Goal: Check status

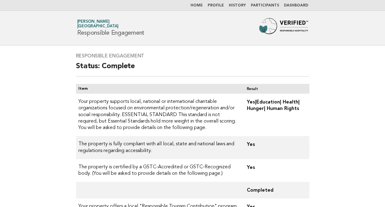
drag, startPoint x: 91, startPoint y: 31, endPoint x: 151, endPoint y: 33, distance: 59.8
click at [145, 33] on h1 "Forbes Travel Guide Anamaria Nicolae JW Marriott Bucharest Grand Hotel Responsi…" at bounding box center [110, 28] width 67 height 16
drag, startPoint x: 151, startPoint y: 33, endPoint x: 202, endPoint y: 45, distance: 52.0
click at [202, 2] on nav "Home Profile History Participants Dashboard" at bounding box center [192, 5] width 385 height 11
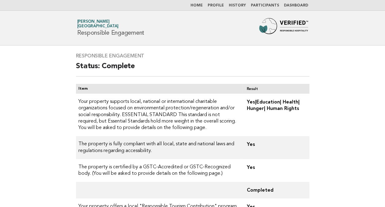
click at [272, 4] on link "Participants" at bounding box center [265, 6] width 28 height 4
click at [295, 4] on link "Dashboard" at bounding box center [296, 6] width 24 height 4
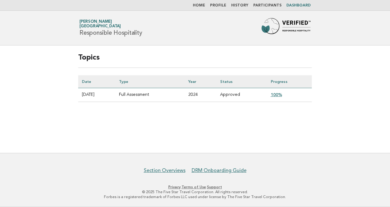
click at [281, 94] on link "100%" at bounding box center [276, 94] width 11 height 5
